Goal: Obtain resource: Download file/media

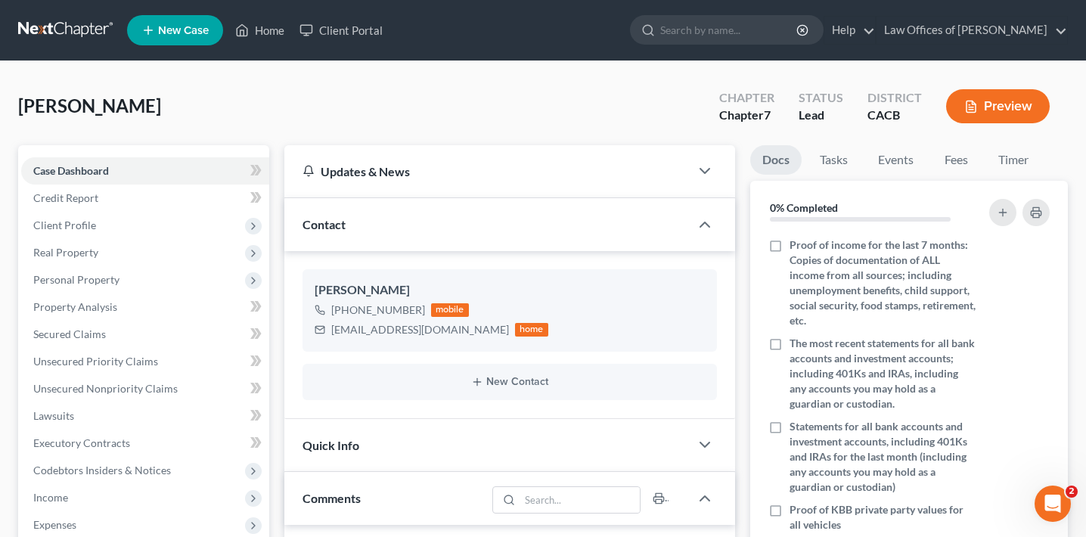
click at [989, 110] on button "Preview" at bounding box center [998, 106] width 104 height 34
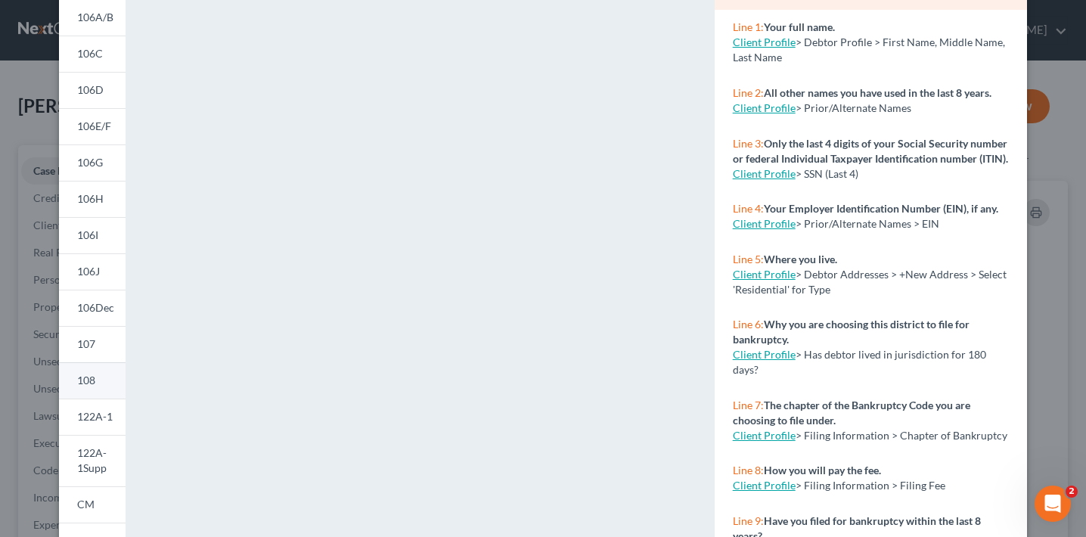
scroll to position [175, 0]
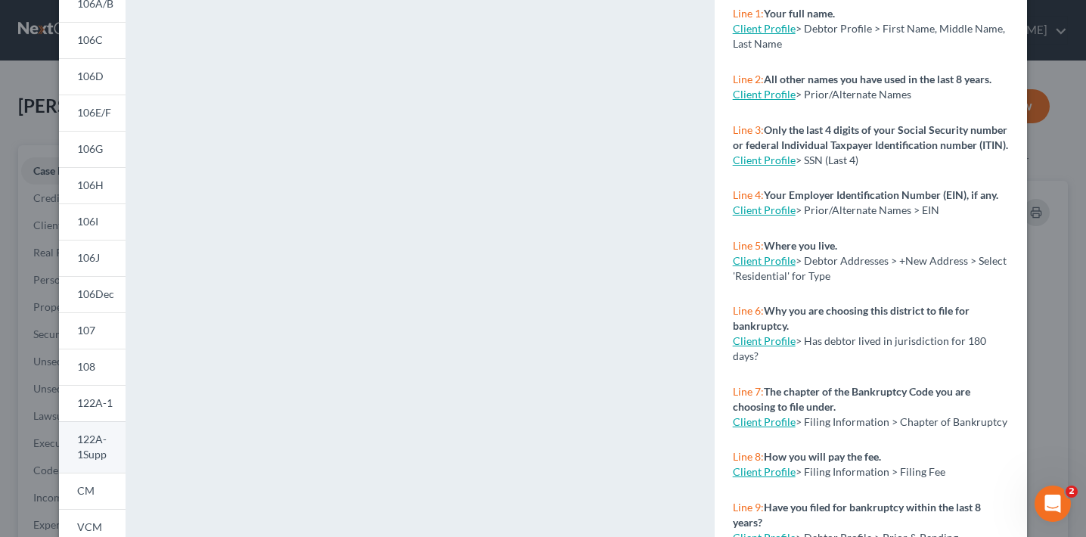
click at [97, 450] on span "122A-1Supp" at bounding box center [92, 447] width 30 height 28
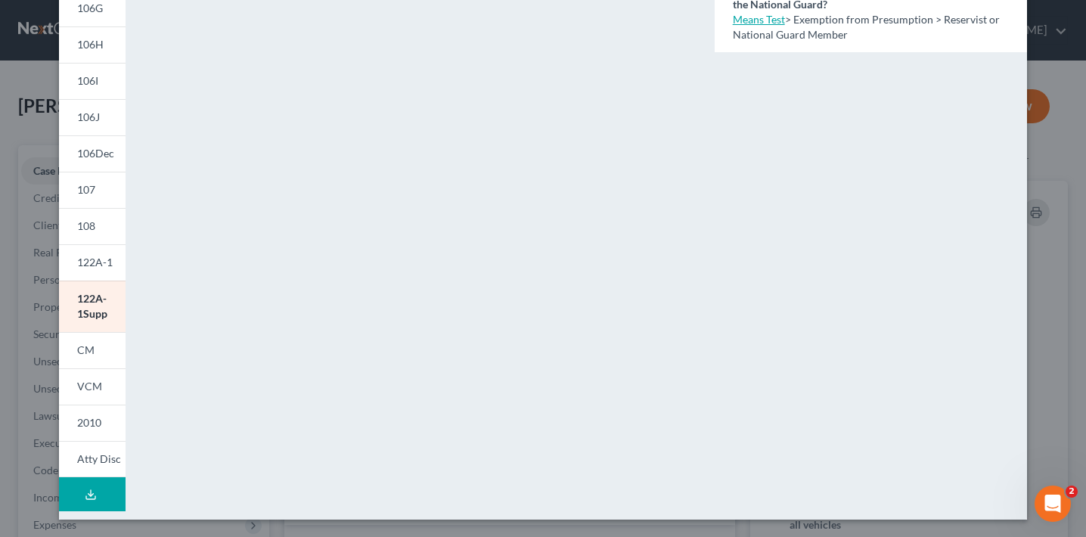
scroll to position [315, 0]
click at [20, 444] on div "Petition Preview Statement of Exemption from Presumption of Abuse × 101 106Sum …" at bounding box center [543, 268] width 1086 height 537
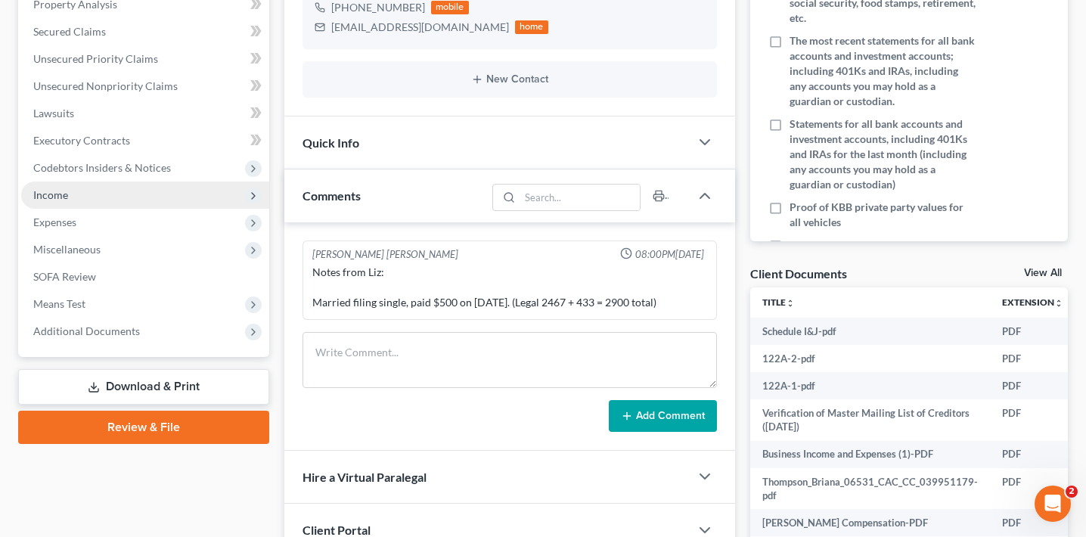
scroll to position [341, 0]
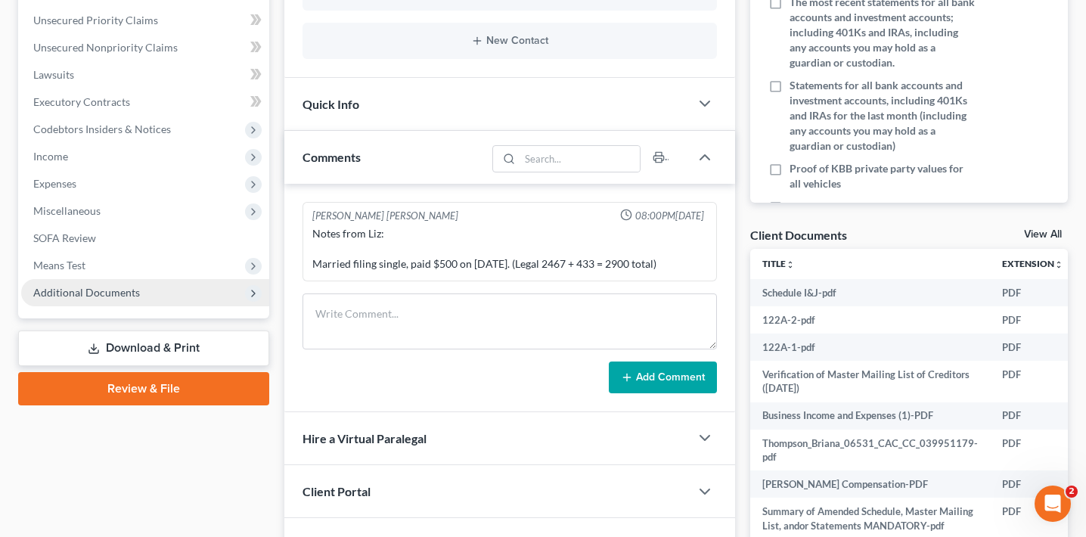
click at [117, 303] on span "Additional Documents" at bounding box center [145, 292] width 248 height 27
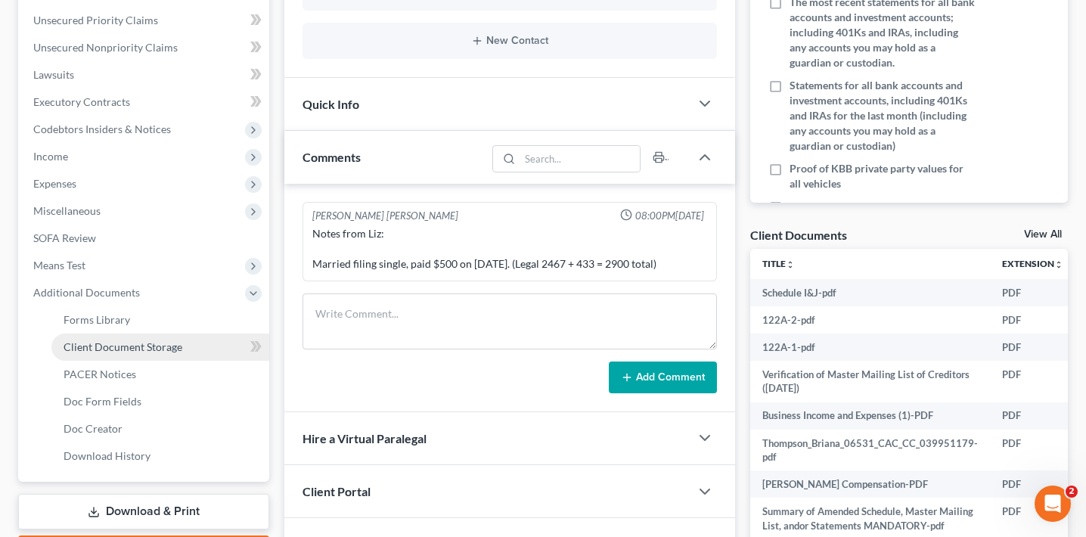
click at [123, 353] on span "Client Document Storage" at bounding box center [123, 346] width 119 height 13
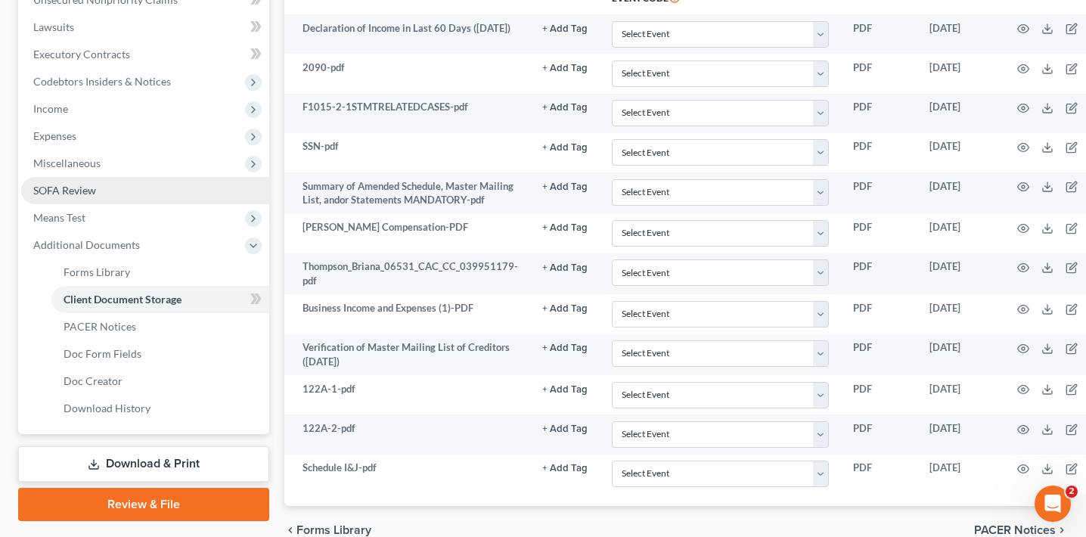
scroll to position [404, 0]
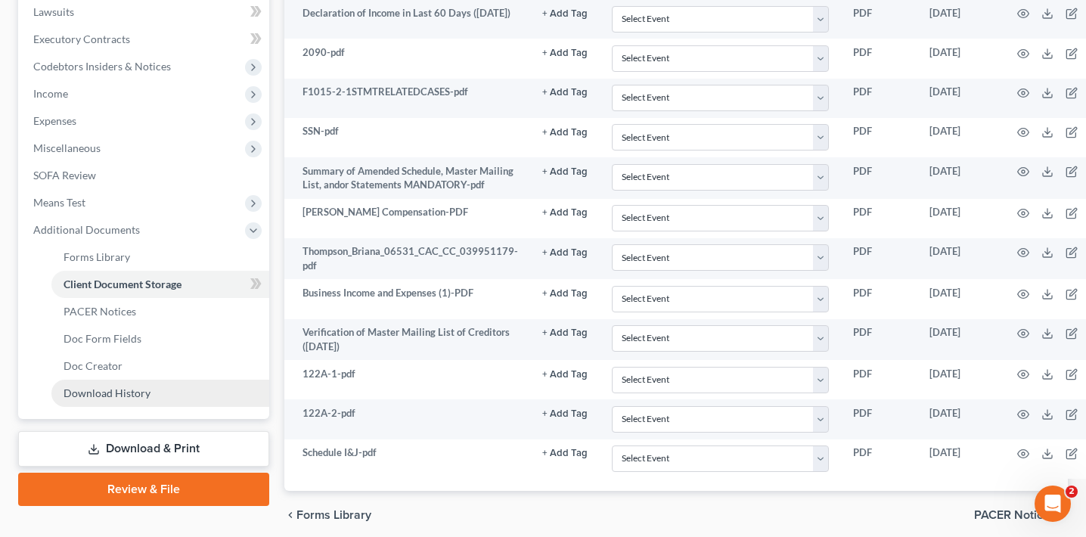
click at [139, 390] on span "Download History" at bounding box center [107, 393] width 87 height 13
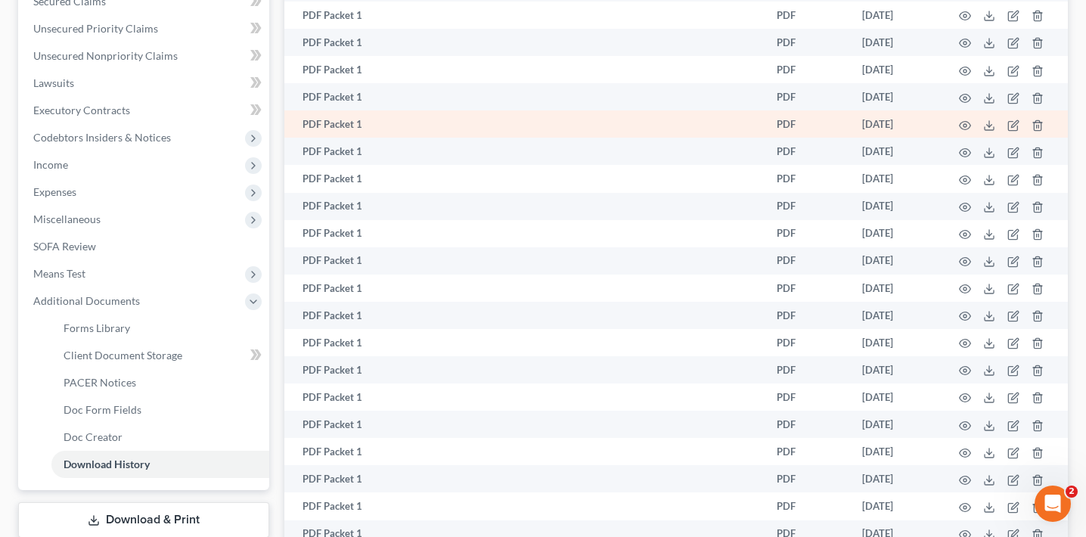
scroll to position [515, 0]
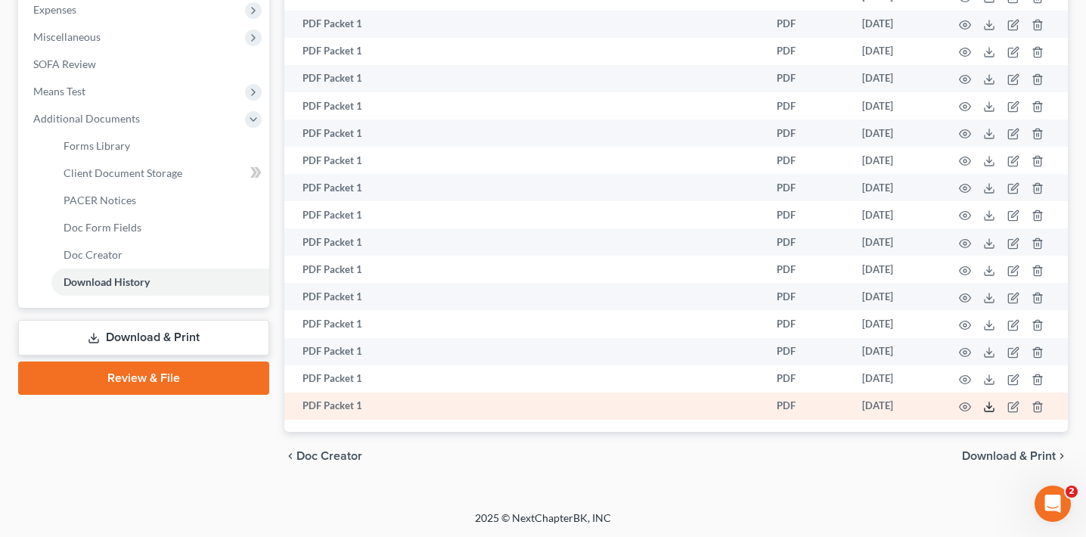
click at [989, 408] on line at bounding box center [989, 405] width 0 height 6
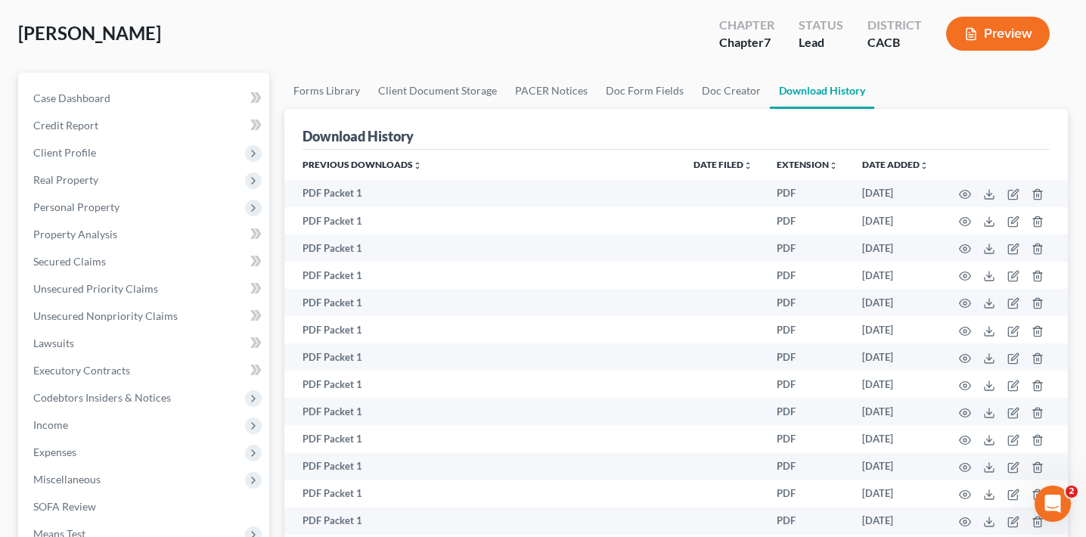
scroll to position [0, 0]
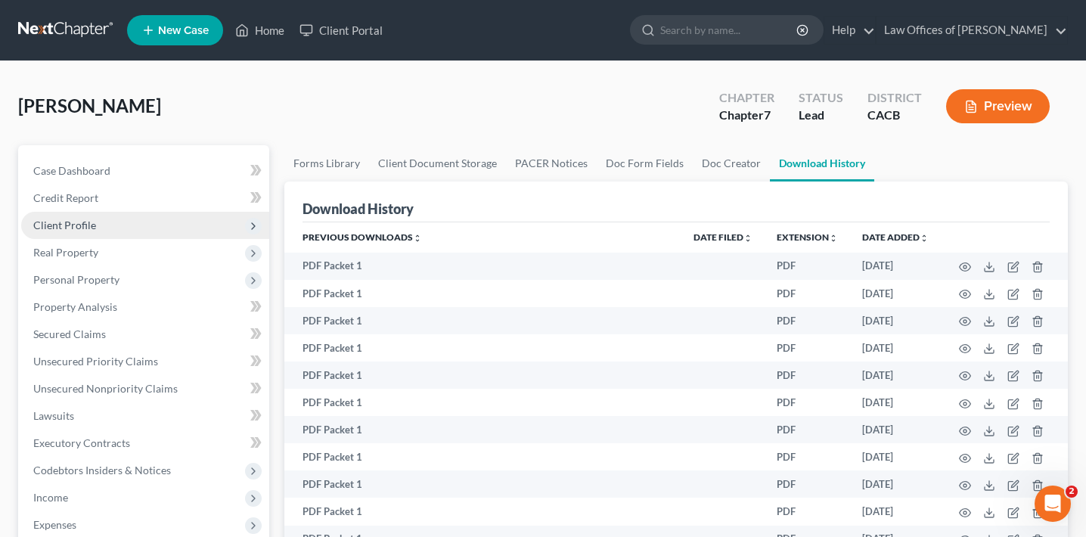
click at [21, 223] on span "Client Profile" at bounding box center [145, 225] width 248 height 27
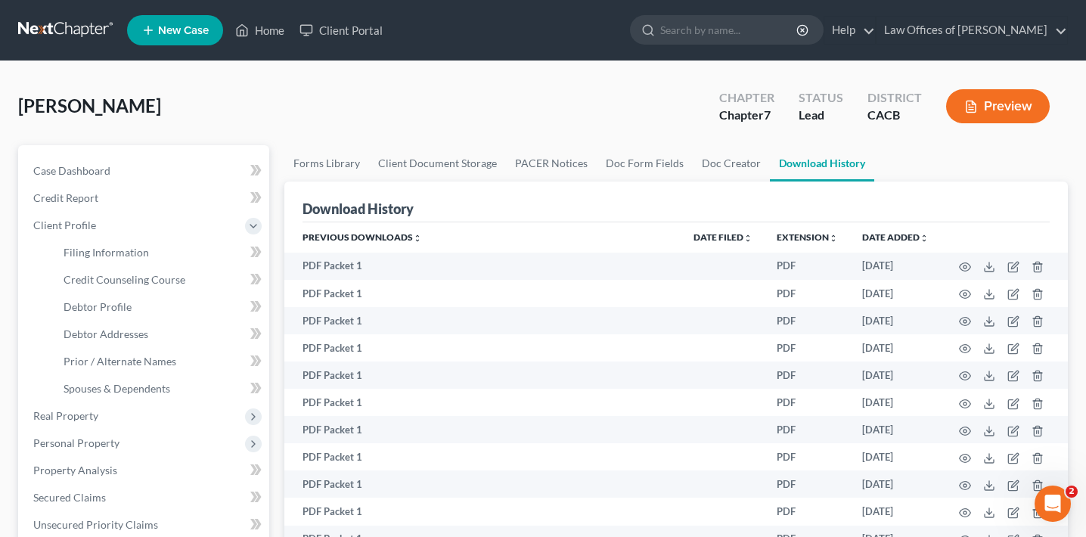
click at [984, 105] on button "Preview" at bounding box center [998, 106] width 104 height 34
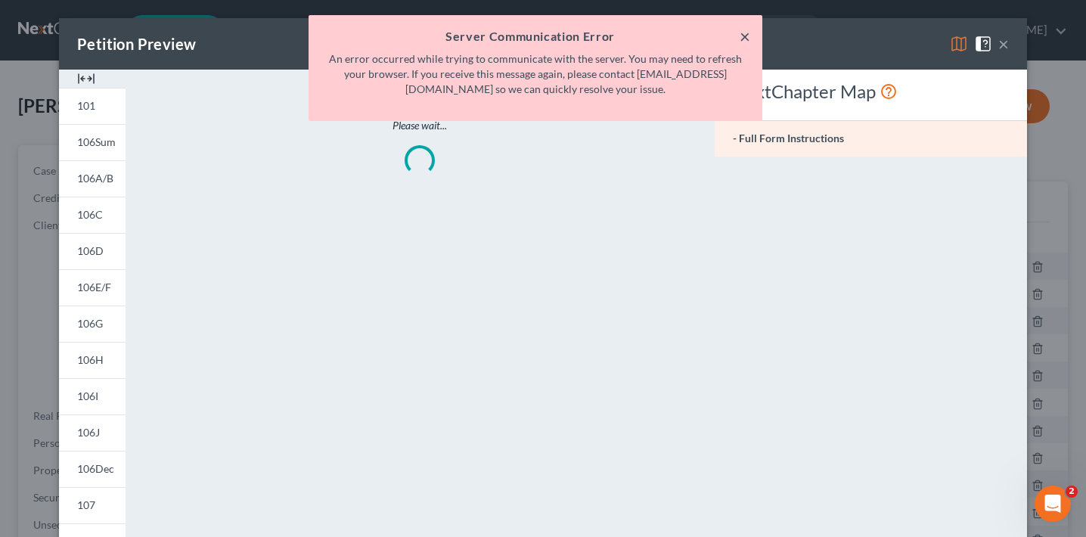
click at [744, 42] on button "×" at bounding box center [745, 36] width 11 height 18
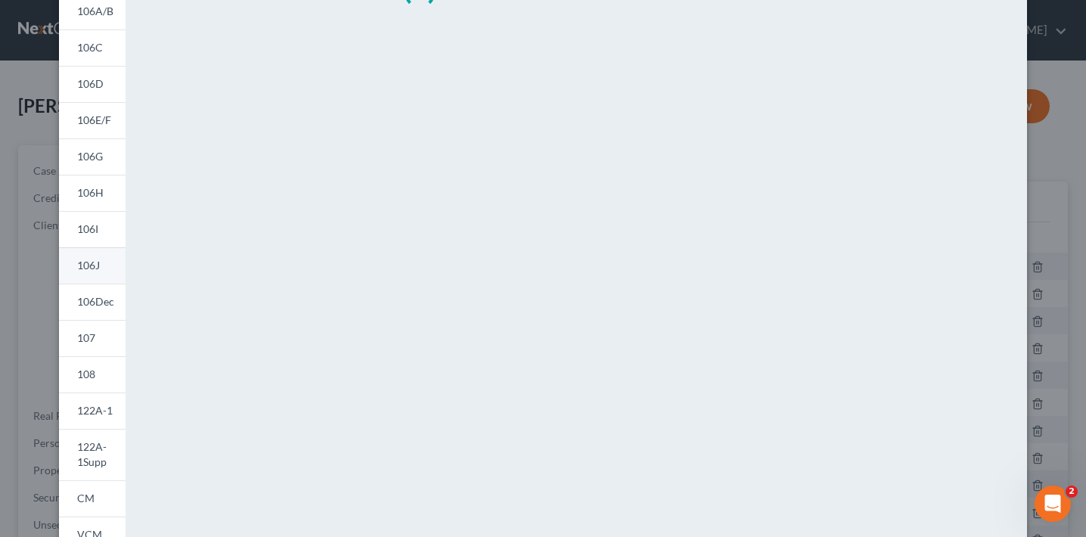
scroll to position [304, 0]
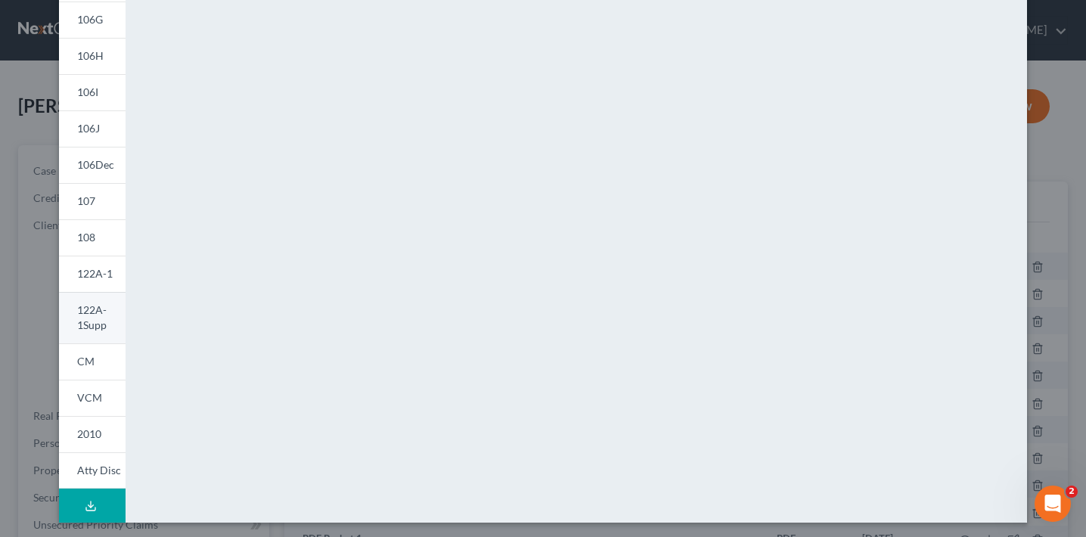
click at [105, 312] on span "122A-1Supp" at bounding box center [92, 317] width 30 height 28
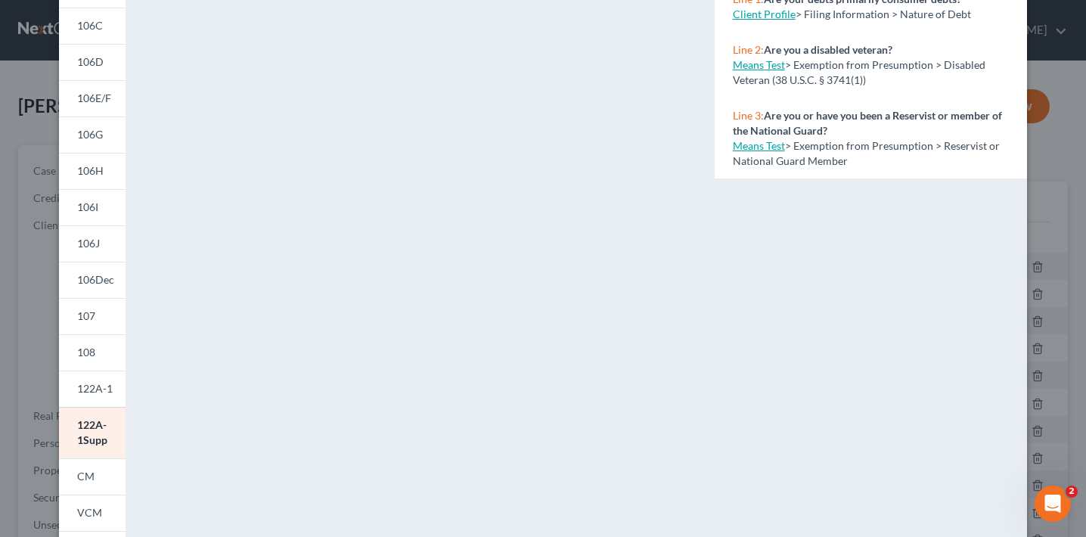
scroll to position [42, 0]
